Goal: Answer question/provide support: Share knowledge or assist other users

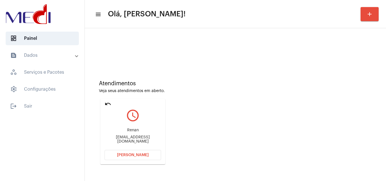
scroll to position [40, 0]
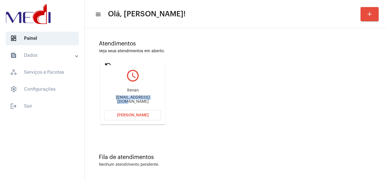
drag, startPoint x: 106, startPoint y: 99, endPoint x: 150, endPoint y: 97, distance: 43.6
click at [150, 97] on div "Renan renan.pin7@gmail.com" at bounding box center [132, 95] width 56 height 25
copy div "renan.pin7@gmail.co"
click at [141, 114] on span "Abrir Chamada" at bounding box center [133, 115] width 32 height 4
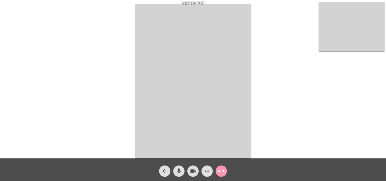
click at [219, 171] on mat-icon "call_end" at bounding box center [221, 171] width 7 height 7
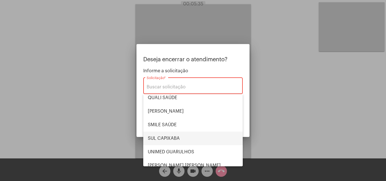
scroll to position [117, 0]
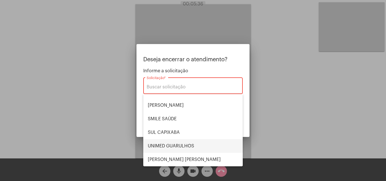
click at [196, 142] on span "UNIMED GUARULHOS" at bounding box center [193, 146] width 90 height 14
type input "UNIMED GUARULHOS"
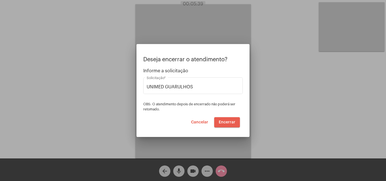
click at [231, 122] on span "Encerrar" at bounding box center [227, 122] width 17 height 4
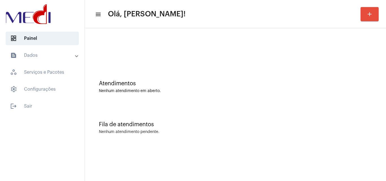
click at [137, 77] on div "Atendimentos Nenhum atendimento em aberto." at bounding box center [235, 84] width 295 height 41
click at [123, 92] on div "Nenhum atendimento em aberto." at bounding box center [235, 91] width 273 height 4
click at [183, 121] on div "Fila de atendimentos Nenhum atendimento pendente." at bounding box center [235, 124] width 295 height 41
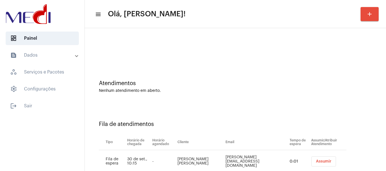
click at [316, 163] on span "Assumir" at bounding box center [324, 162] width 16 height 4
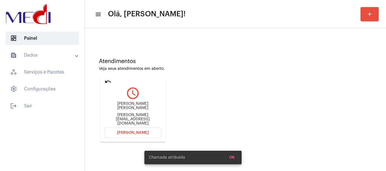
scroll to position [49, 0]
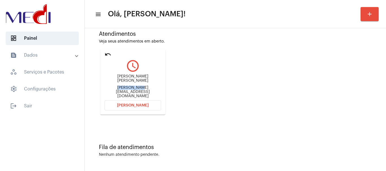
drag, startPoint x: 117, startPoint y: 87, endPoint x: 138, endPoint y: 89, distance: 20.9
click at [138, 88] on div "Marcos H V Theodoro marcos@petriun.com" at bounding box center [132, 86] width 56 height 25
copy div "marcos@petr"
click at [151, 101] on button "Abrir Chamada" at bounding box center [132, 106] width 56 height 10
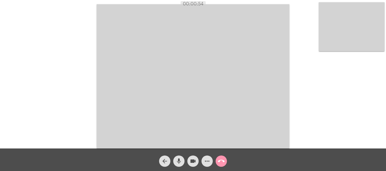
click at [224, 160] on mat-icon "call_end" at bounding box center [221, 161] width 7 height 7
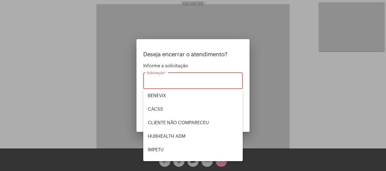
scroll to position [117, 0]
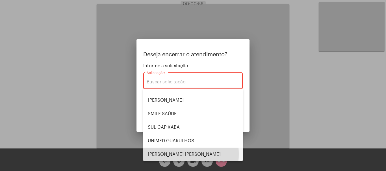
click at [170, 154] on span "VERA CRUZ" at bounding box center [193, 155] width 90 height 14
type input "VERA CRUZ"
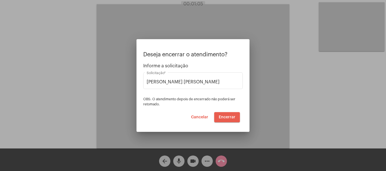
click at [226, 118] on span "Encerrar" at bounding box center [227, 118] width 17 height 4
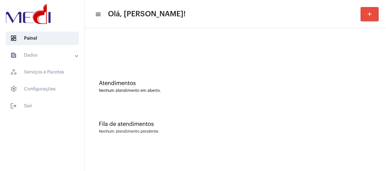
click at [202, 96] on div "Atendimentos Nenhum atendimento em aberto." at bounding box center [235, 84] width 295 height 41
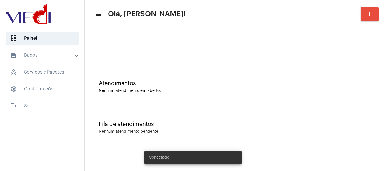
click at [246, 128] on div "Fila de atendimentos Nenhum atendimento pendente." at bounding box center [235, 124] width 295 height 41
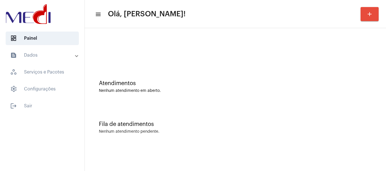
click at [242, 54] on div at bounding box center [235, 47] width 295 height 32
click at [178, 45] on div at bounding box center [235, 47] width 295 height 32
click at [123, 93] on div "Nenhum atendimento em aberto." at bounding box center [235, 91] width 273 height 4
click at [189, 48] on div at bounding box center [235, 47] width 295 height 32
click at [339, 154] on mat-sidenav-content "menu Olá, Leandra! add Atendimentos Nenhum atendimento em aberto. Fila de atend…" at bounding box center [235, 85] width 301 height 171
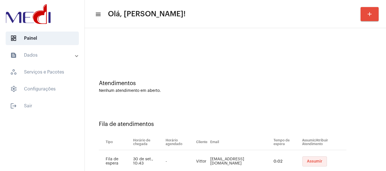
click at [302, 159] on button "Assumir" at bounding box center [314, 162] width 25 height 10
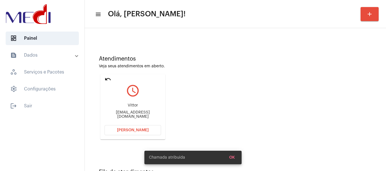
scroll to position [49, 0]
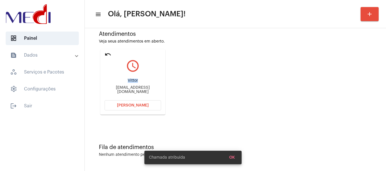
drag, startPoint x: 128, startPoint y: 82, endPoint x: 140, endPoint y: 81, distance: 11.6
click at [140, 81] on div "Vittor" at bounding box center [132, 81] width 56 height 4
copy div "Vittor"
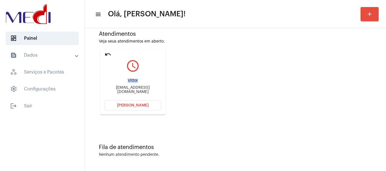
click at [134, 104] on span "Abrir Chamada" at bounding box center [133, 106] width 32 height 4
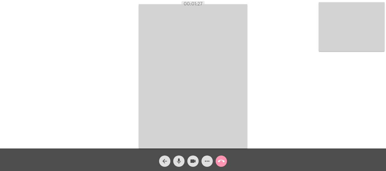
click at [223, 160] on mat-icon "call_end" at bounding box center [221, 161] width 7 height 7
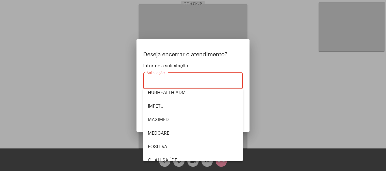
scroll to position [117, 0]
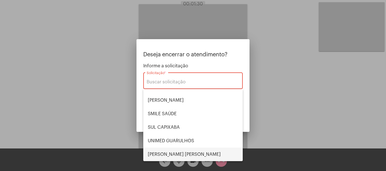
click at [175, 154] on span "VERA CRUZ" at bounding box center [193, 155] width 90 height 14
type input "VERA CRUZ"
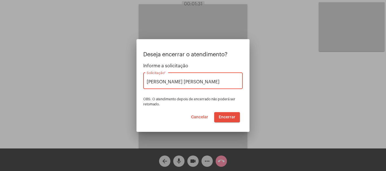
click at [222, 117] on span "Encerrar" at bounding box center [227, 118] width 17 height 4
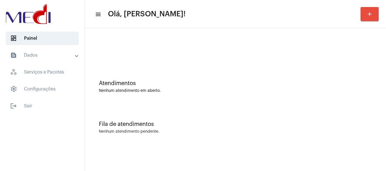
click at [146, 77] on div "Atendimentos Nenhum atendimento em aberto." at bounding box center [235, 84] width 295 height 41
click at [221, 88] on div "Atendimentos Nenhum atendimento em aberto." at bounding box center [235, 86] width 273 height 13
click at [206, 90] on div "Nenhum atendimento em aberto." at bounding box center [235, 91] width 273 height 4
click at [145, 59] on div at bounding box center [235, 47] width 295 height 32
click at [221, 100] on div "Atendimentos Nenhum atendimento em aberto." at bounding box center [235, 84] width 295 height 41
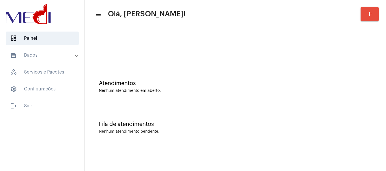
click at [178, 82] on div "Atendimentos" at bounding box center [235, 83] width 273 height 6
click at [172, 73] on div "Atendimentos Nenhum atendimento em aberto." at bounding box center [235, 84] width 295 height 41
click at [211, 71] on div "Atendimentos Nenhum atendimento em aberto." at bounding box center [235, 84] width 295 height 41
drag, startPoint x: 161, startPoint y: 75, endPoint x: 159, endPoint y: 70, distance: 4.8
click at [161, 74] on div "Atendimentos Nenhum atendimento em aberto." at bounding box center [235, 84] width 295 height 41
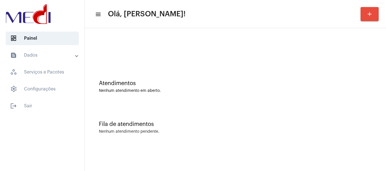
click at [185, 83] on div "Atendimentos" at bounding box center [235, 83] width 273 height 6
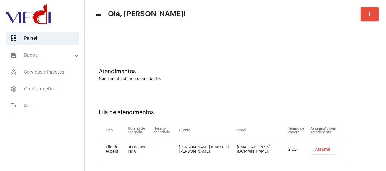
scroll to position [17, 0]
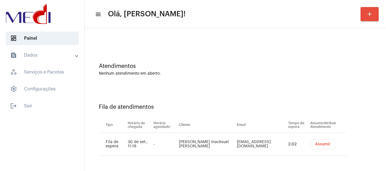
click at [315, 143] on span "Assumir" at bounding box center [323, 145] width 16 height 4
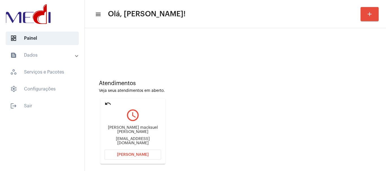
scroll to position [49, 0]
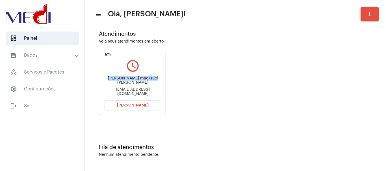
drag, startPoint x: 107, startPoint y: 82, endPoint x: 152, endPoint y: 83, distance: 44.6
click at [152, 83] on div "[PERSON_NAME] macksuel [PERSON_NAME]" at bounding box center [132, 81] width 56 height 8
copy div "[PERSON_NAME] da Sil"
click at [128, 103] on button "[PERSON_NAME]" at bounding box center [132, 106] width 56 height 10
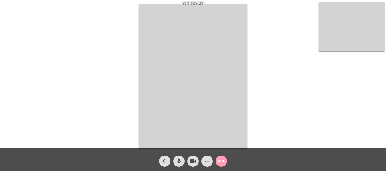
click at [222, 162] on mat-icon "call_end" at bounding box center [221, 161] width 7 height 7
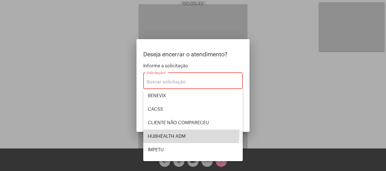
click at [185, 133] on span "HUBHEALTH ADM" at bounding box center [193, 137] width 90 height 14
type input "HUBHEALTH ADM"
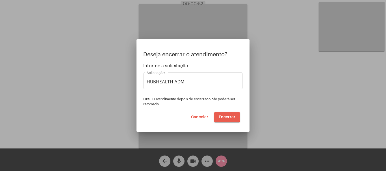
click at [220, 116] on span "Encerrar" at bounding box center [227, 118] width 17 height 4
